Goal: Task Accomplishment & Management: Complete application form

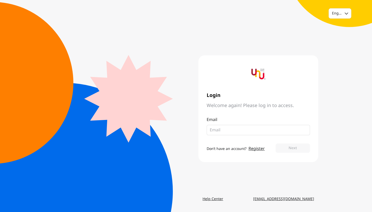
click at [116, 13] on div "English Login Welcome again! Please log in to access. Email Don’t have an accou…" at bounding box center [186, 106] width 372 height 212
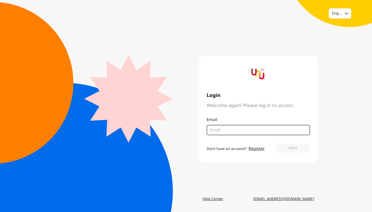
click at [233, 129] on input "email" at bounding box center [256, 130] width 93 height 6
click at [240, 129] on input "email" at bounding box center [256, 130] width 93 height 6
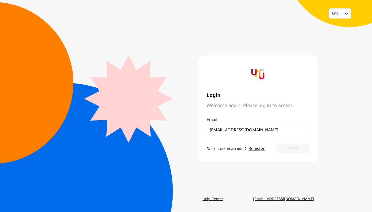
click at [292, 148] on button "Next" at bounding box center [292, 147] width 34 height 9
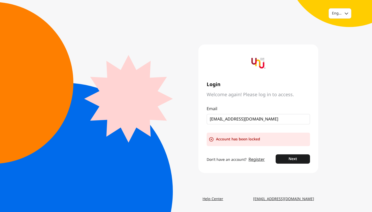
click at [257, 119] on input "[EMAIL_ADDRESS][DOMAIN_NAME]" at bounding box center [256, 119] width 93 height 6
type input "[EMAIL_ADDRESS][DOMAIN_NAME]"
click at [292, 158] on button "Next" at bounding box center [292, 158] width 34 height 9
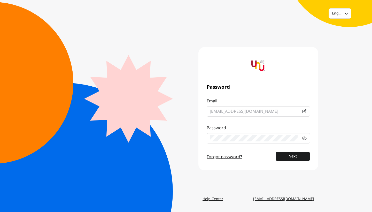
click at [292, 156] on button "Next" at bounding box center [292, 156] width 34 height 9
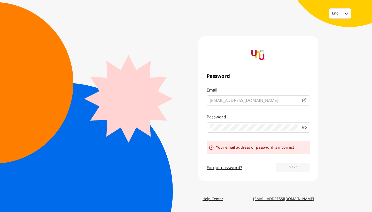
click at [302, 126] on icon at bounding box center [303, 127] width 5 height 5
click at [304, 127] on icon at bounding box center [304, 127] width 4 height 4
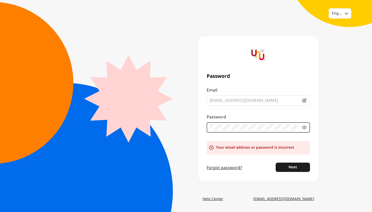
click at [292, 167] on button "Next" at bounding box center [292, 166] width 34 height 9
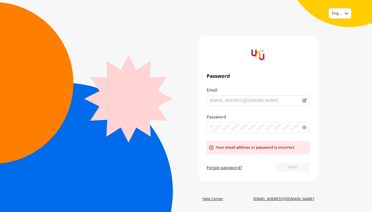
click at [260, 97] on fieldset "[EMAIL_ADDRESS][DOMAIN_NAME]" at bounding box center [258, 100] width 103 height 10
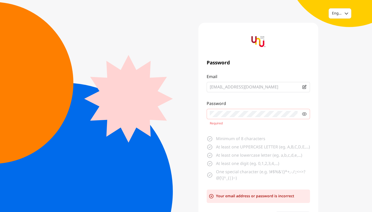
click at [322, 137] on div "English Password Email [EMAIL_ADDRESS][DOMAIN_NAME] Password Required Minimum o…" at bounding box center [186, 123] width 372 height 247
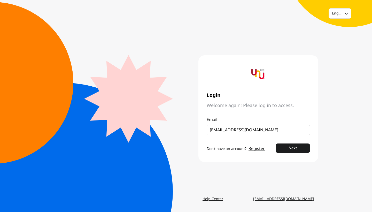
type input "[EMAIL_ADDRESS][DOMAIN_NAME]"
click at [292, 148] on button "Next" at bounding box center [292, 147] width 34 height 9
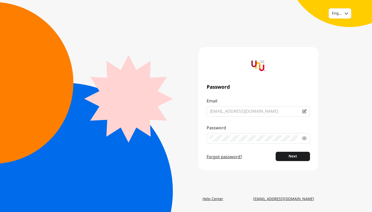
click at [292, 156] on button "Next" at bounding box center [292, 156] width 34 height 9
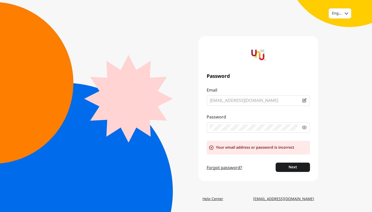
click at [292, 167] on button "Next" at bounding box center [292, 166] width 34 height 9
